Goal: Transaction & Acquisition: Book appointment/travel/reservation

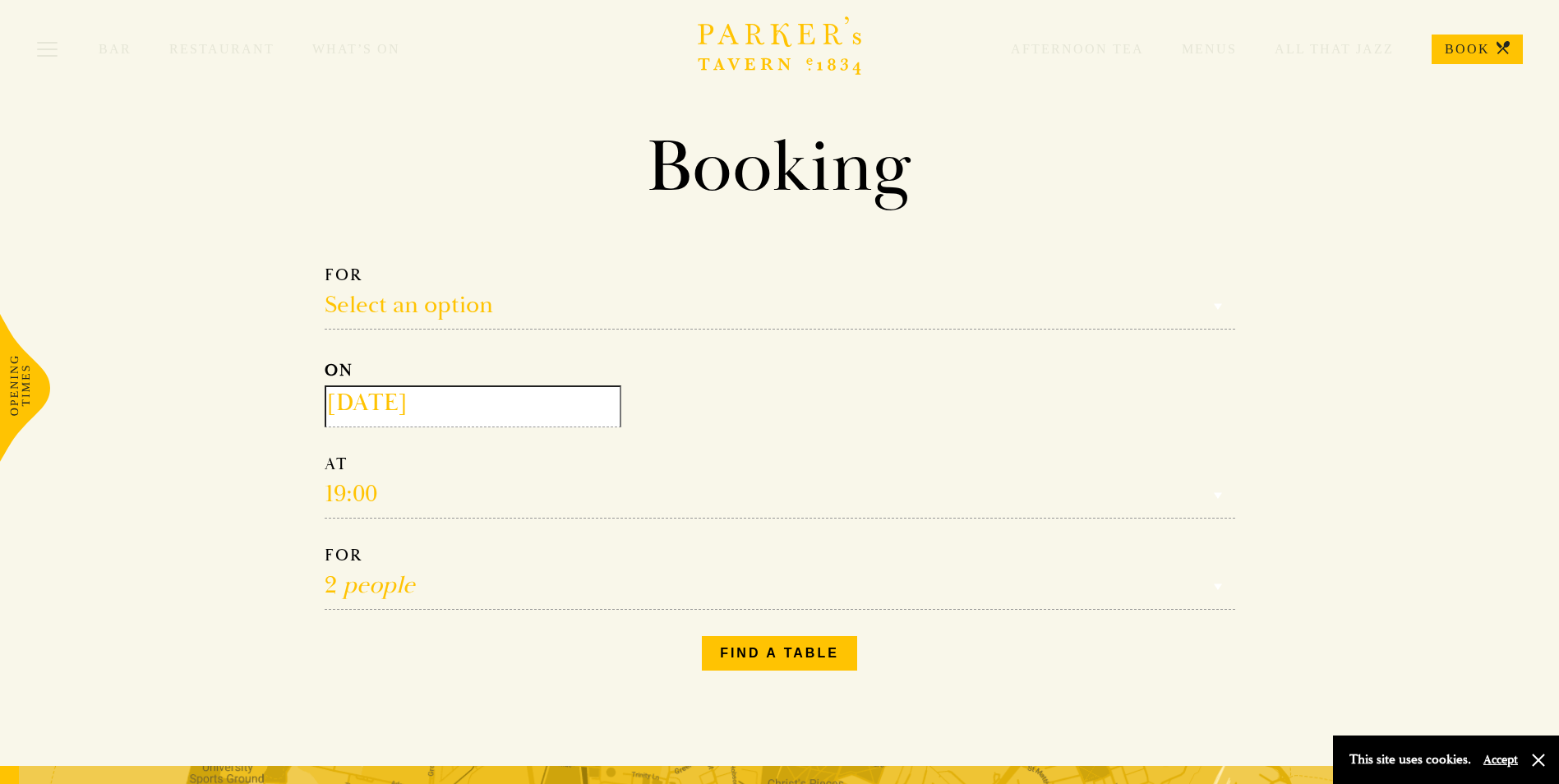
click at [459, 403] on input "[DATE]" at bounding box center [473, 406] width 297 height 42
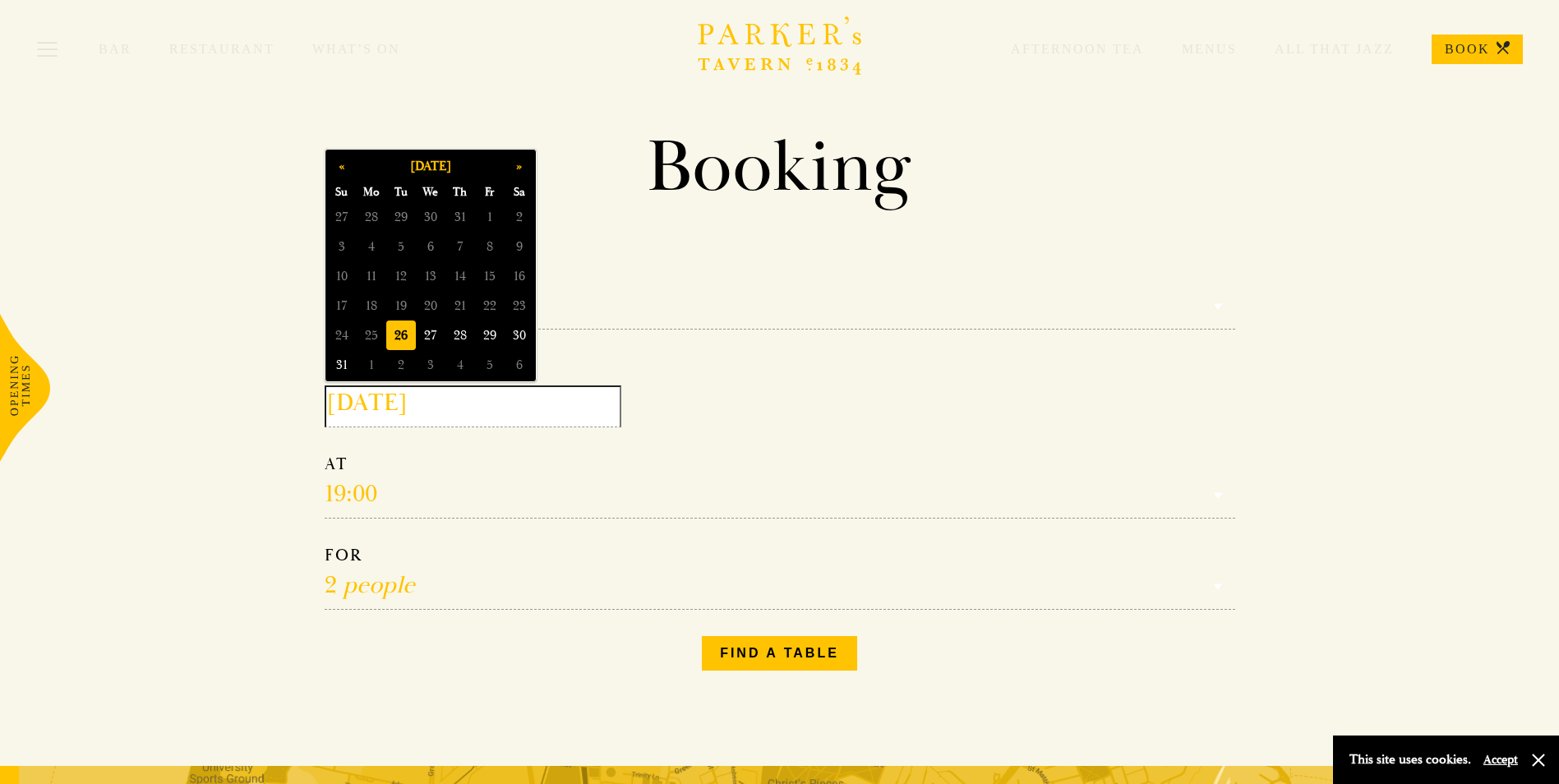
click at [332, 366] on span "31" at bounding box center [342, 365] width 30 height 30
type input "[DATE]"
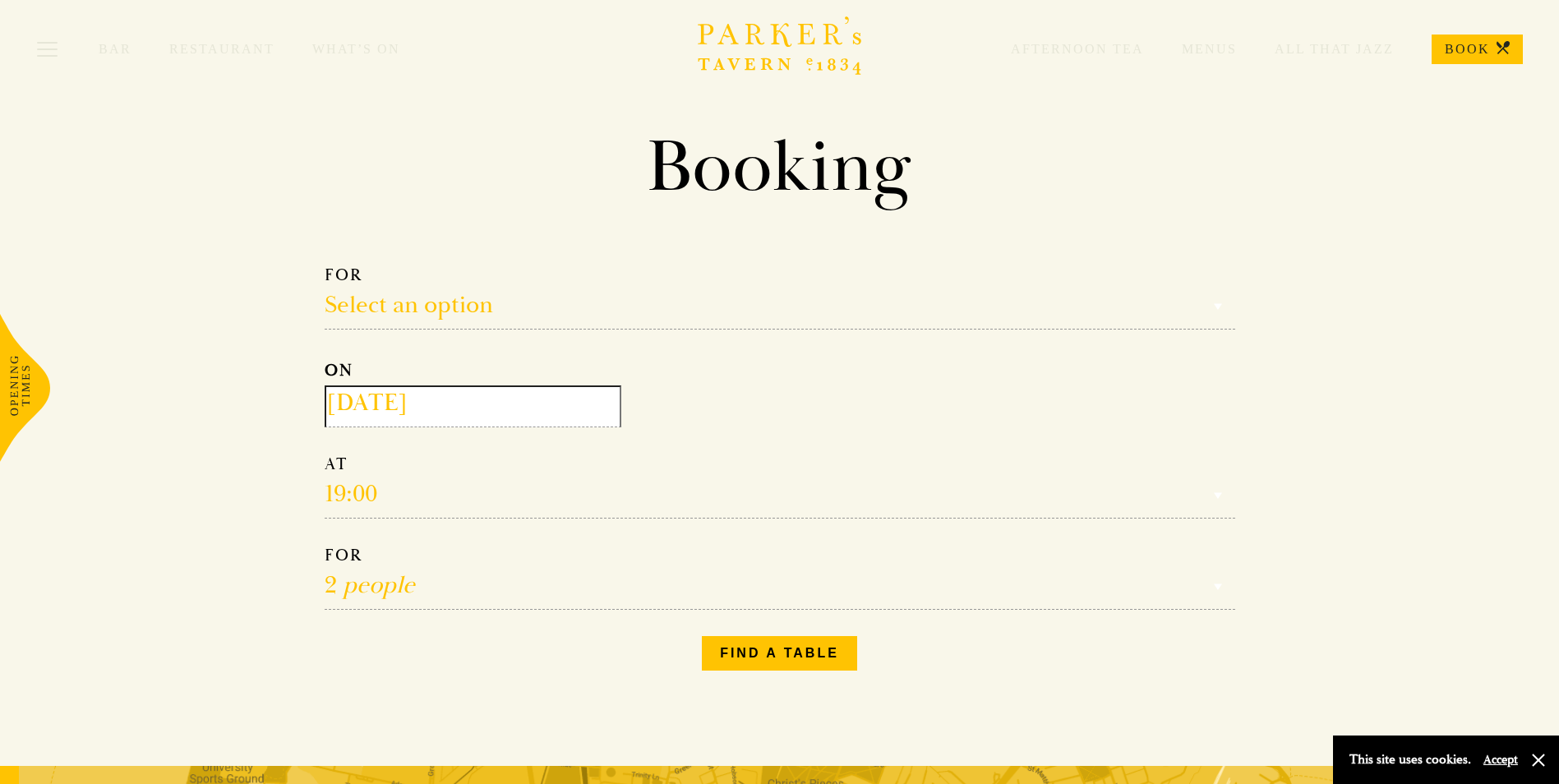
click at [380, 490] on select "Reservation time" at bounding box center [780, 486] width 910 height 65
click at [412, 584] on select "1 person 2 people 3 people 4 people 5 people 6 people 7 people 8 people 9 peopl…" at bounding box center [780, 577] width 910 height 65
select select "3"
click at [324, 545] on select "1 person 2 people 3 people 4 people 5 people 6 people 7 people 8 people 9 peopl…" at bounding box center [780, 577] width 910 height 65
click at [359, 488] on select "Reservation time" at bounding box center [780, 486] width 910 height 65
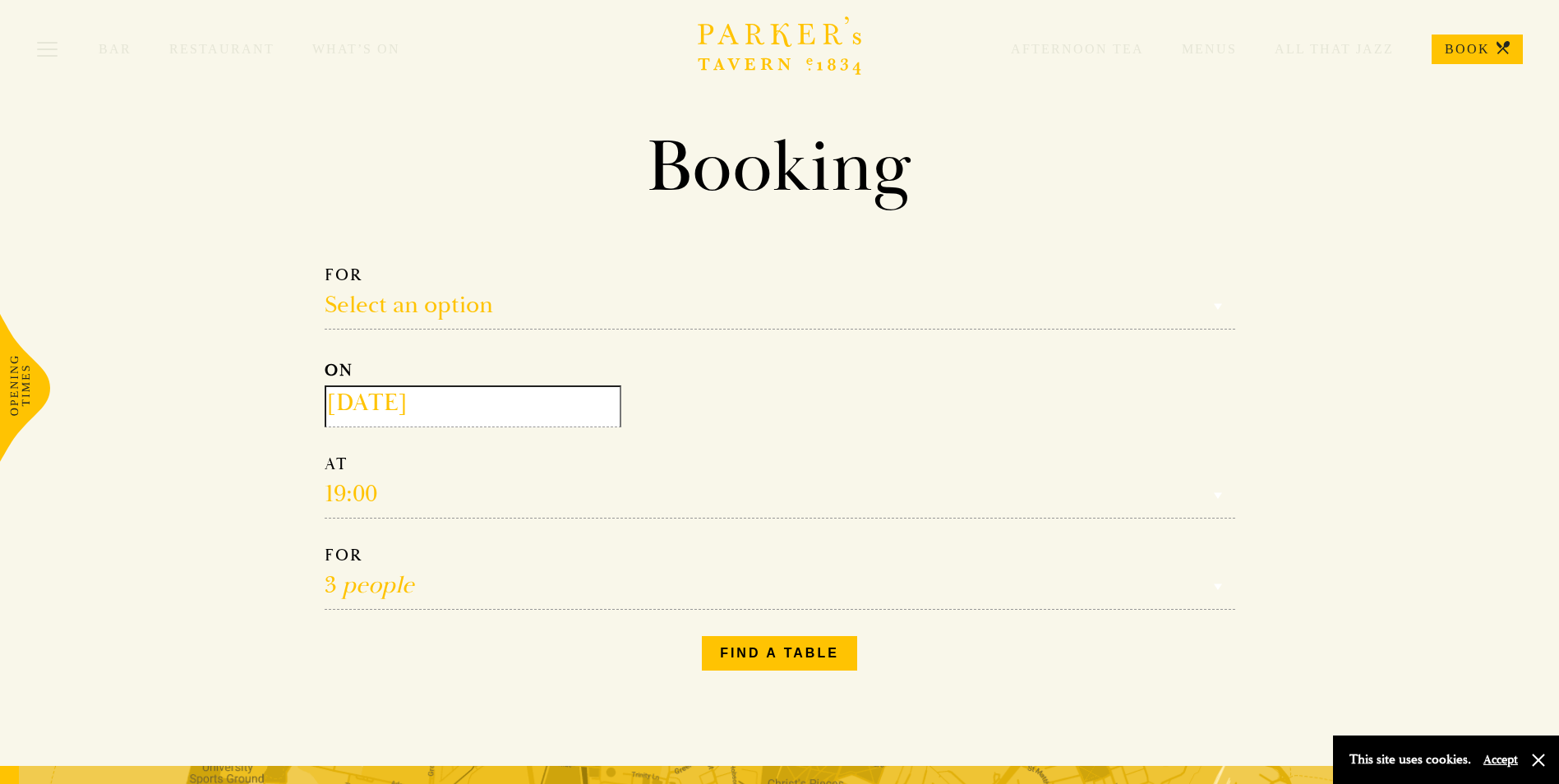
click at [337, 492] on select "Reservation time" at bounding box center [780, 486] width 910 height 65
click at [386, 492] on select "Reservation time" at bounding box center [780, 486] width 910 height 65
click at [457, 305] on select "Select an option Lunch Dinner Afternoon Tea" at bounding box center [780, 297] width 910 height 65
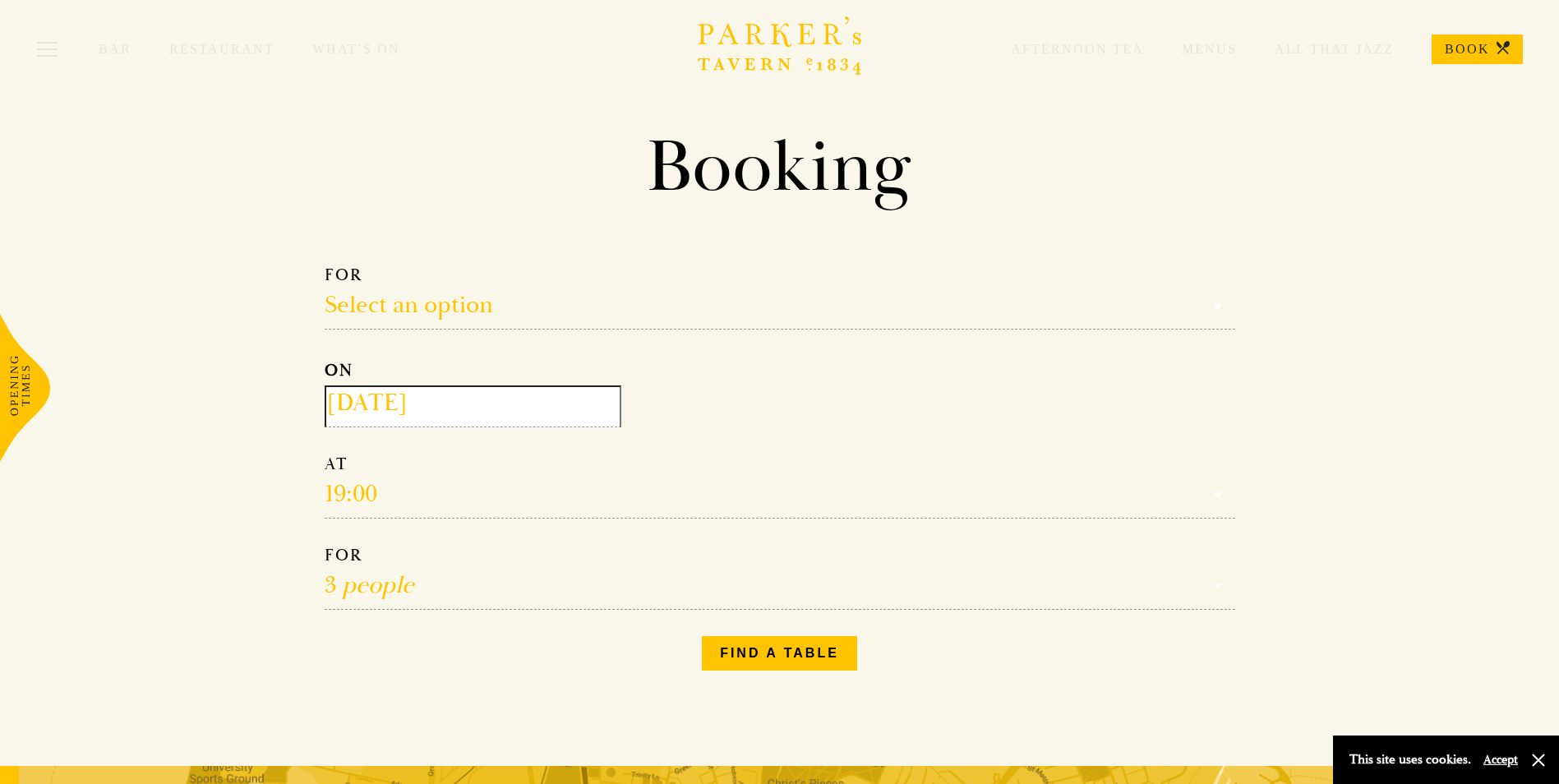
select select "134868"
click at [324, 264] on select "Select an option Lunch Dinner Afternoon Tea" at bounding box center [780, 297] width 910 height 65
click at [370, 308] on select "Select an option Lunch Dinner Afternoon Tea" at bounding box center [780, 297] width 910 height 65
click at [357, 501] on select "17:00 18:00 18:30 19:00 19:30 20:00 20:30 21:00 21:30" at bounding box center [780, 486] width 910 height 65
click at [324, 454] on select "17:00 18:00 18:30 19:00 19:30 20:00 20:30 21:00 21:30" at bounding box center [780, 486] width 910 height 65
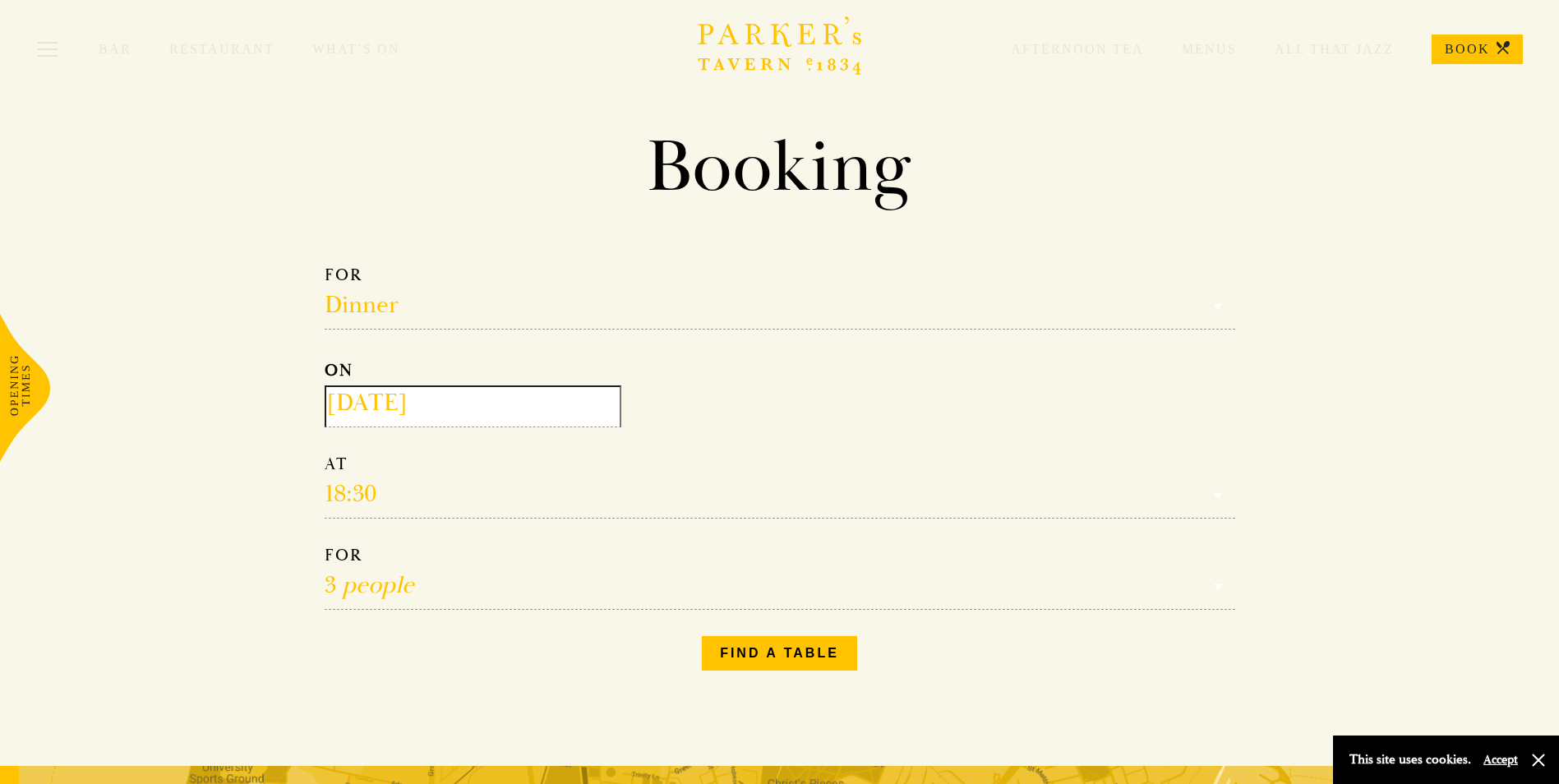
click at [379, 486] on select "17:00 18:00 18:30 19:00 19:30 20:00 20:30 21:00 21:30" at bounding box center [780, 486] width 910 height 65
select select "18:00"
click at [324, 454] on select "17:00 18:00 18:30 19:00 19:30 20:00 20:30 21:00 21:30" at bounding box center [780, 486] width 910 height 65
click at [1496, 759] on button "Accept" at bounding box center [1500, 759] width 35 height 16
click at [790, 657] on button "Find a table" at bounding box center [779, 653] width 155 height 35
